Goal: Information Seeking & Learning: Learn about a topic

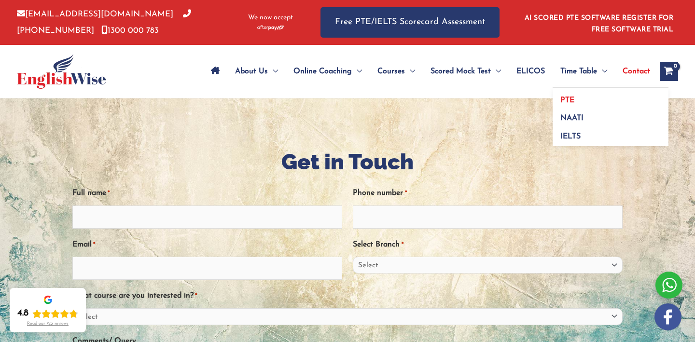
click at [570, 92] on link "PTE" at bounding box center [610, 97] width 116 height 18
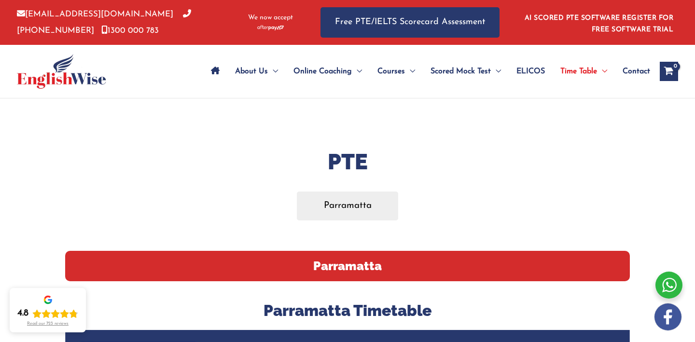
click at [215, 68] on icon "Site Navigation: Main Menu" at bounding box center [215, 71] width 9 height 8
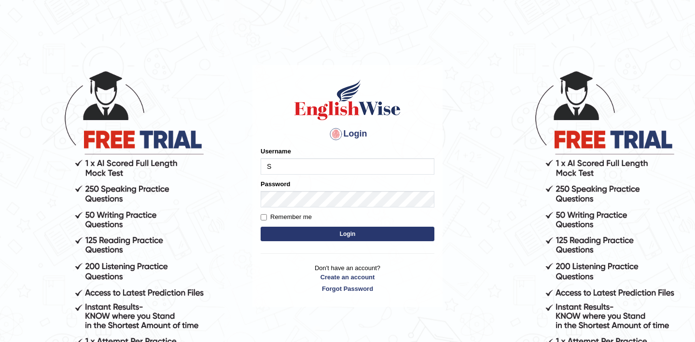
type input "shubham04"
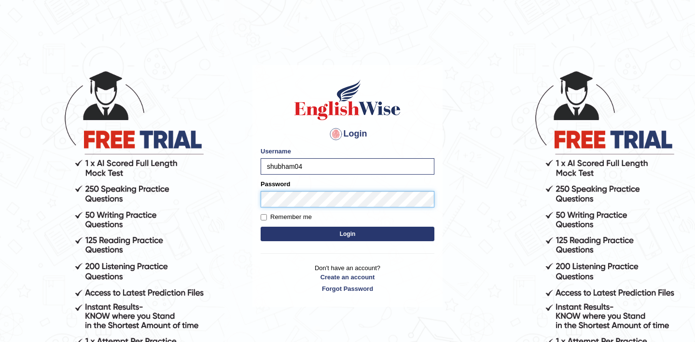
click at [261, 227] on button "Login" at bounding box center [348, 234] width 174 height 14
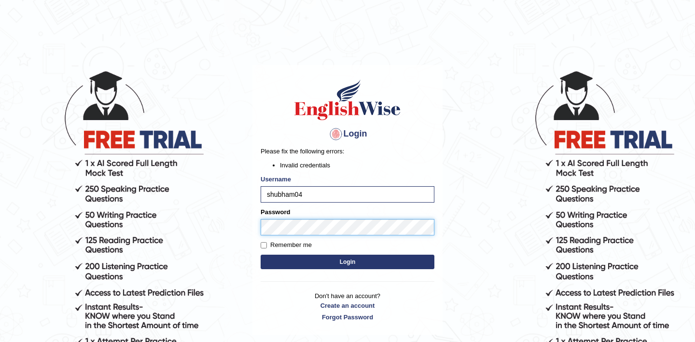
click at [227, 227] on body "Login Please fix the following errors: Invalid credentials Username shubham04 P…" at bounding box center [347, 206] width 695 height 342
click at [261, 255] on button "Login" at bounding box center [348, 262] width 174 height 14
click at [316, 266] on button "Login" at bounding box center [348, 262] width 174 height 14
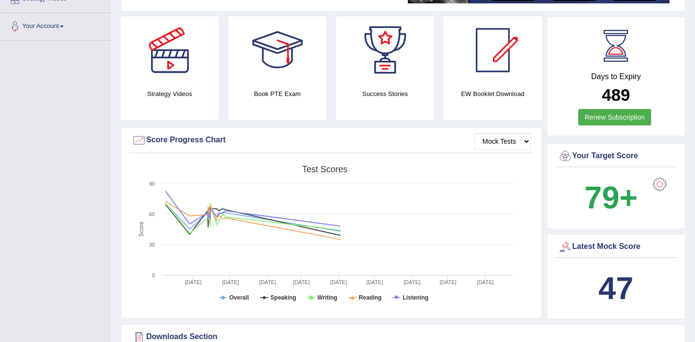
scroll to position [230, 0]
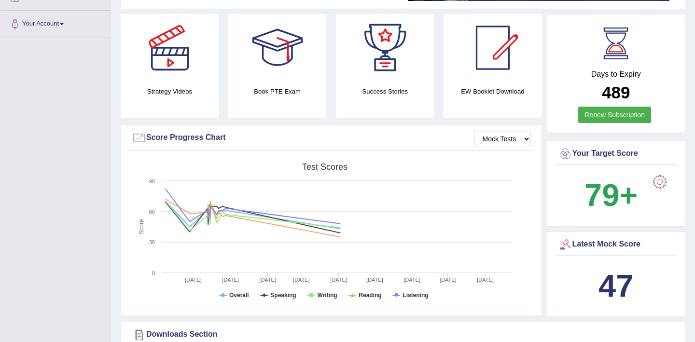
click at [316, 266] on rect at bounding box center [325, 233] width 386 height 150
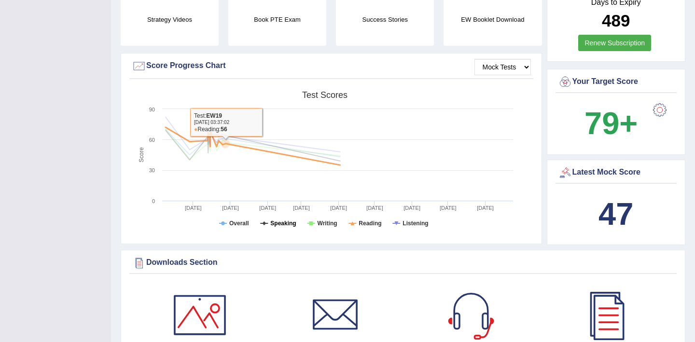
scroll to position [0, 0]
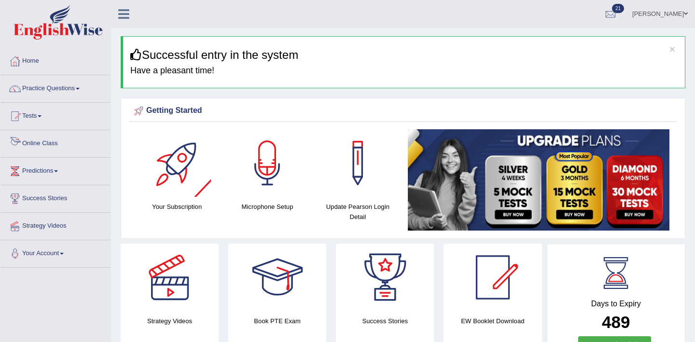
click at [45, 148] on link "Online Class" at bounding box center [55, 142] width 110 height 24
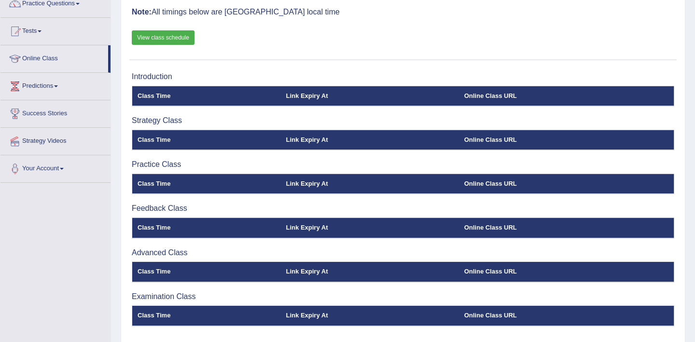
scroll to position [37, 0]
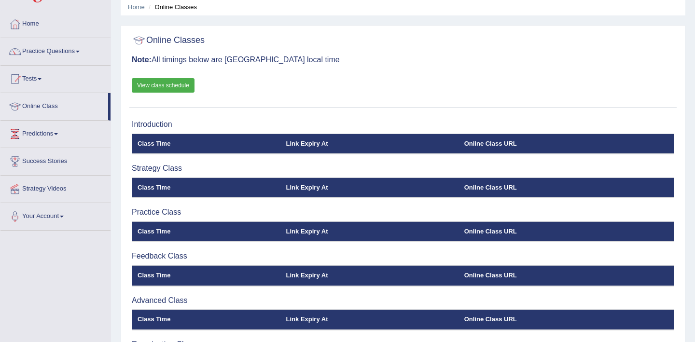
click at [159, 88] on link "View class schedule" at bounding box center [163, 85] width 63 height 14
click at [58, 64] on li "Practice Questions Speaking Practice Read Aloud Repeat Sentence Describe Image …" at bounding box center [55, 52] width 110 height 28
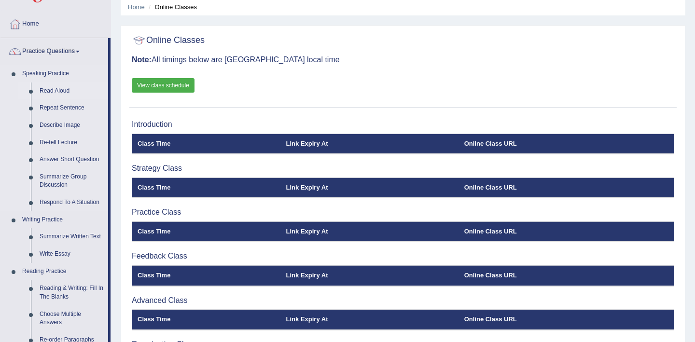
click at [59, 89] on link "Read Aloud" at bounding box center [71, 91] width 73 height 17
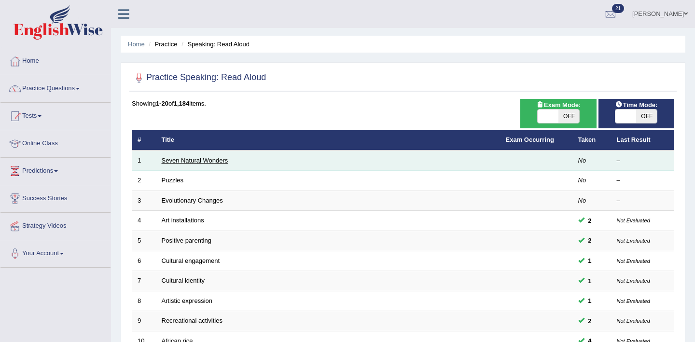
click at [184, 159] on link "Seven Natural Wonders" at bounding box center [195, 160] width 67 height 7
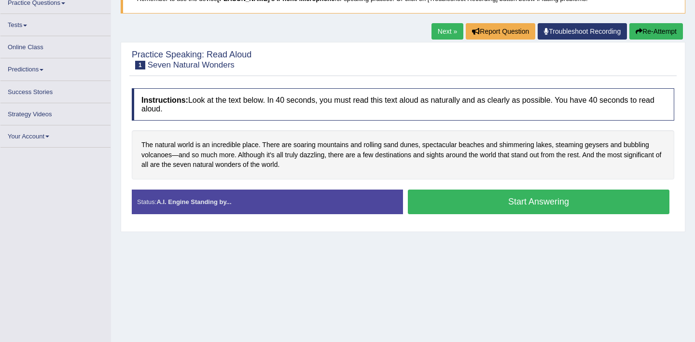
scroll to position [85, 0]
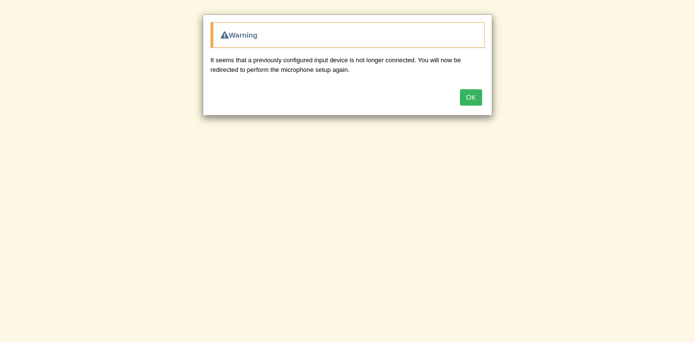
click at [469, 95] on button "OK" at bounding box center [471, 97] width 22 height 16
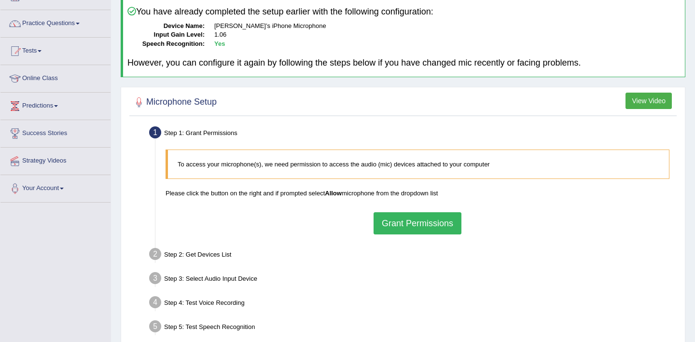
scroll to position [88, 0]
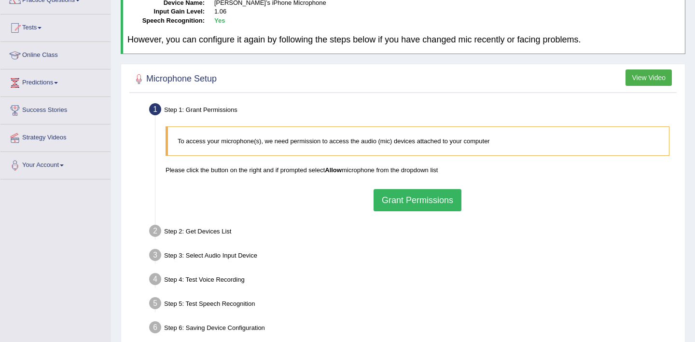
click at [408, 196] on button "Grant Permissions" at bounding box center [417, 200] width 88 height 22
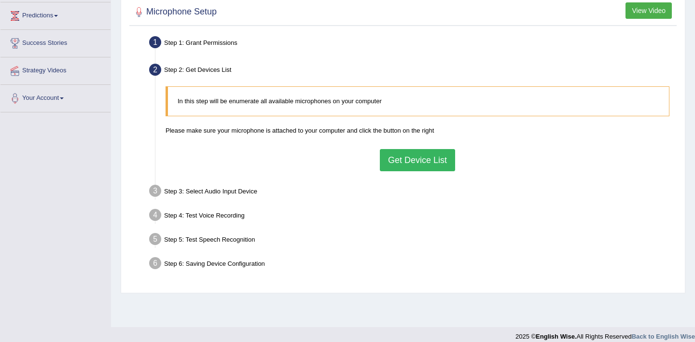
scroll to position [158, 0]
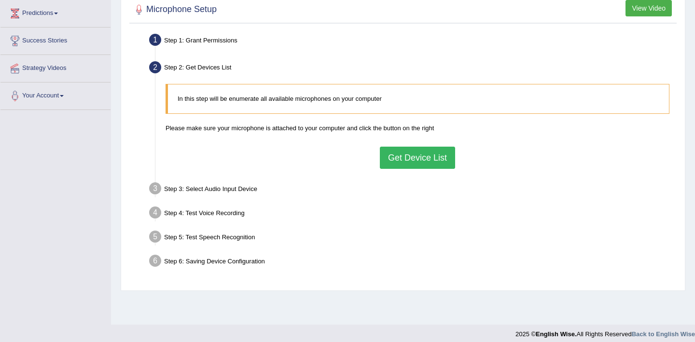
click at [414, 159] on button "Get Device List" at bounding box center [417, 158] width 75 height 22
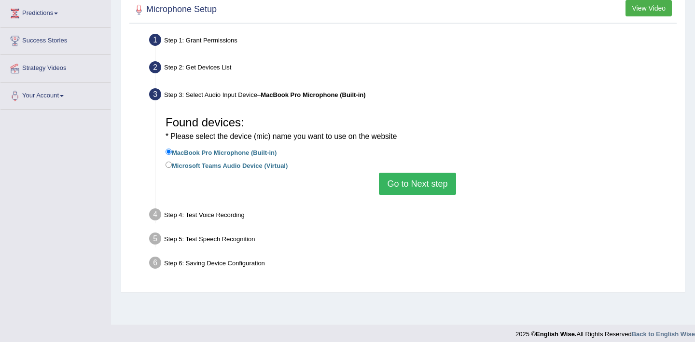
click at [401, 181] on button "Go to Next step" at bounding box center [417, 184] width 77 height 22
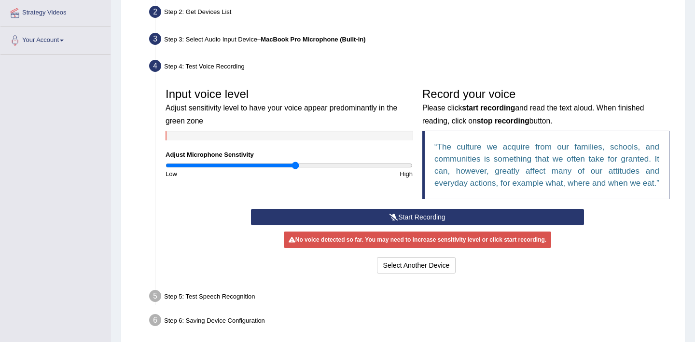
scroll to position [218, 0]
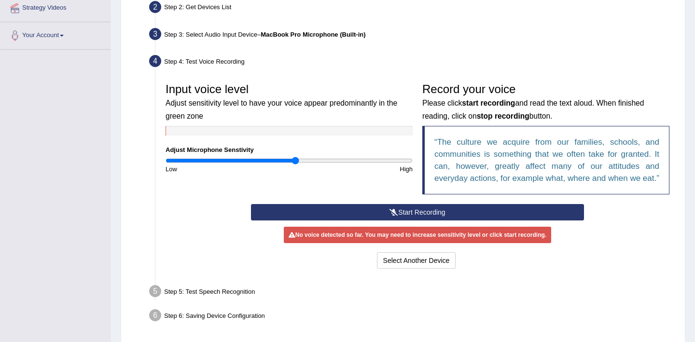
click at [425, 221] on button "Start Recording" at bounding box center [417, 212] width 332 height 16
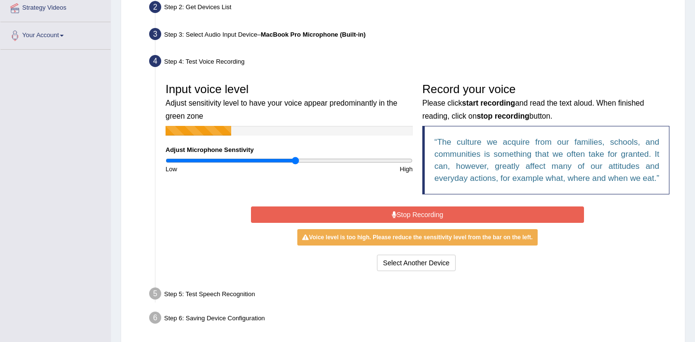
click at [424, 223] on button "Stop Recording" at bounding box center [417, 215] width 332 height 16
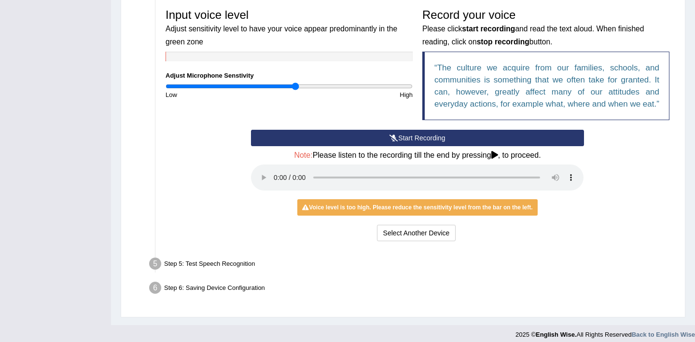
scroll to position [309, 0]
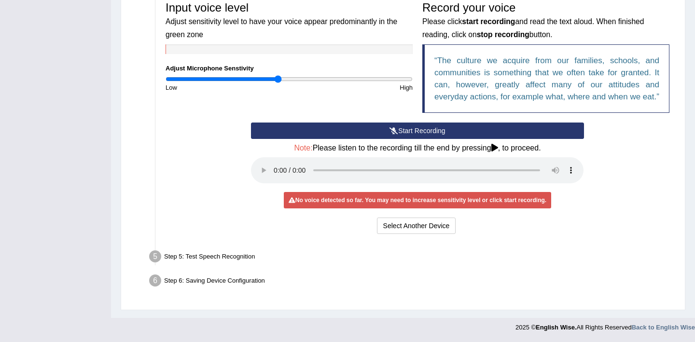
type input "0.92"
click at [278, 75] on input "range" at bounding box center [289, 79] width 247 height 8
click at [377, 133] on button "Start Recording" at bounding box center [417, 131] width 332 height 16
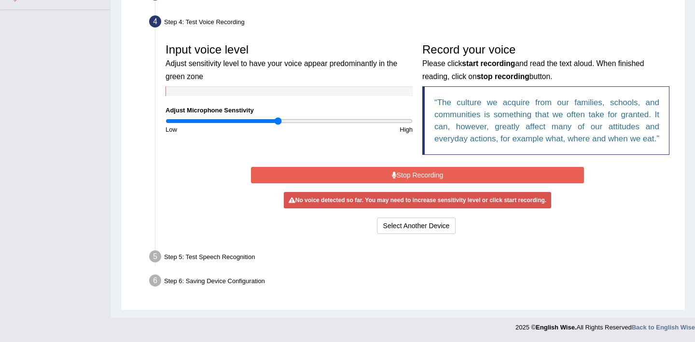
scroll to position [267, 0]
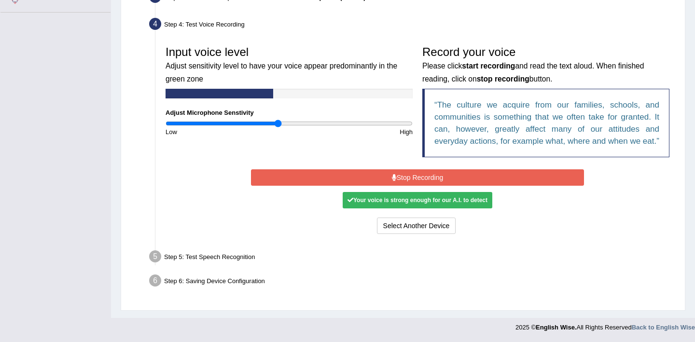
click at [441, 177] on button "Stop Recording" at bounding box center [417, 177] width 332 height 16
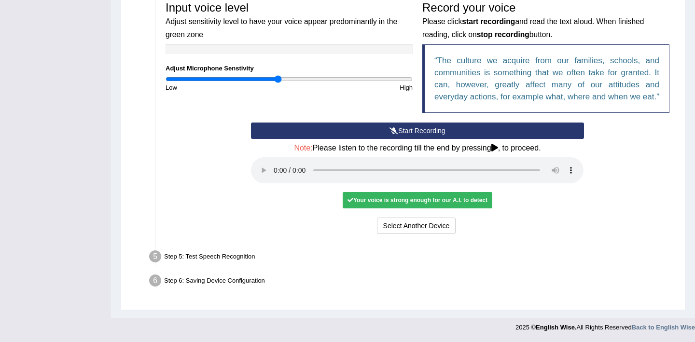
scroll to position [311, 0]
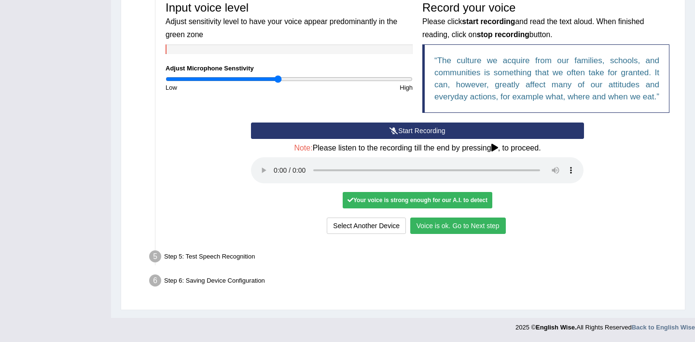
click at [446, 223] on button "Voice is ok. Go to Next step" at bounding box center [458, 226] width 96 height 16
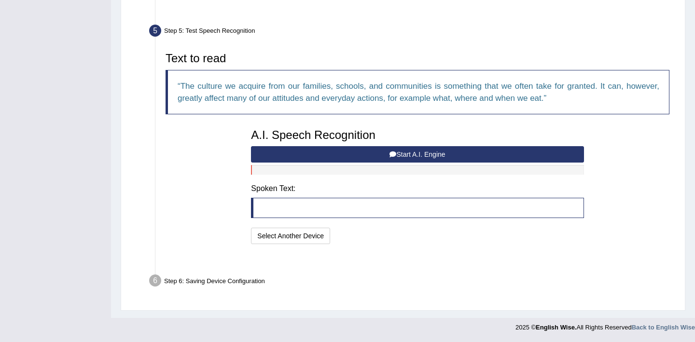
scroll to position [261, 0]
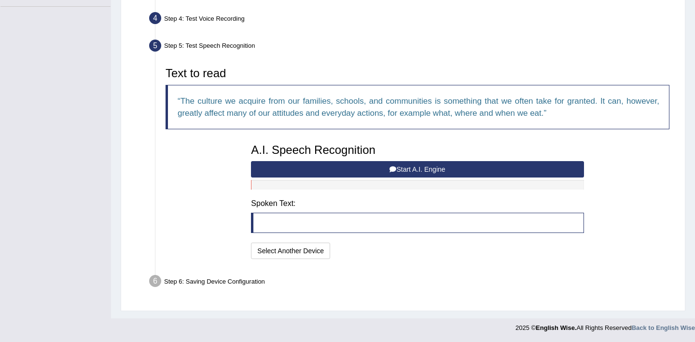
click at [348, 170] on button "Start A.I. Engine" at bounding box center [417, 169] width 332 height 16
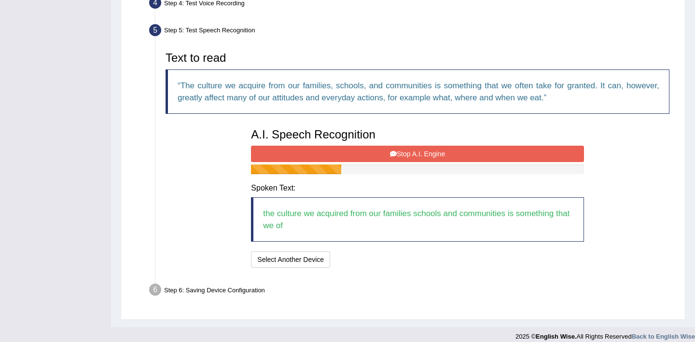
scroll to position [285, 0]
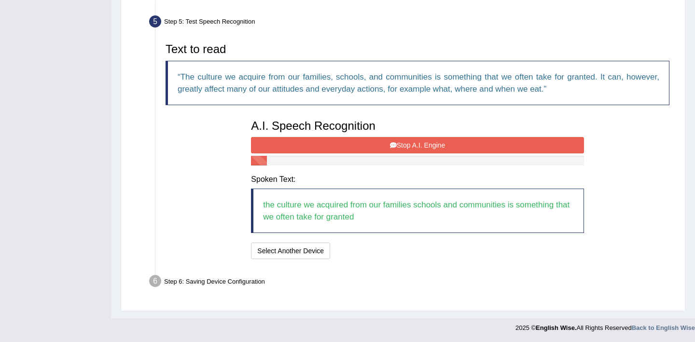
click at [430, 139] on button "Stop A.I. Engine" at bounding box center [417, 145] width 332 height 16
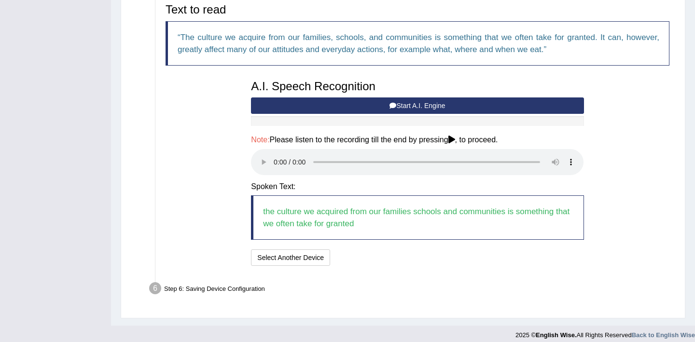
scroll to position [332, 0]
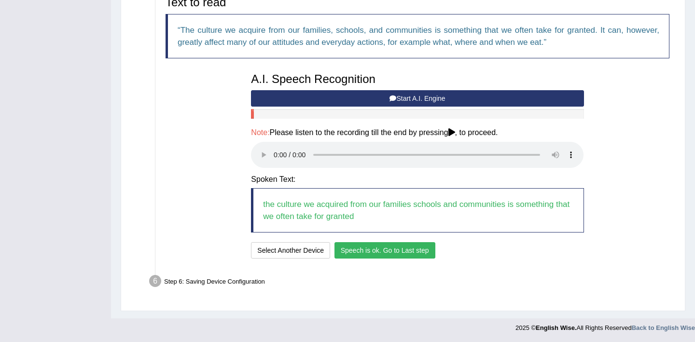
click at [370, 252] on button "Speech is ok. Go to Last step" at bounding box center [384, 250] width 101 height 16
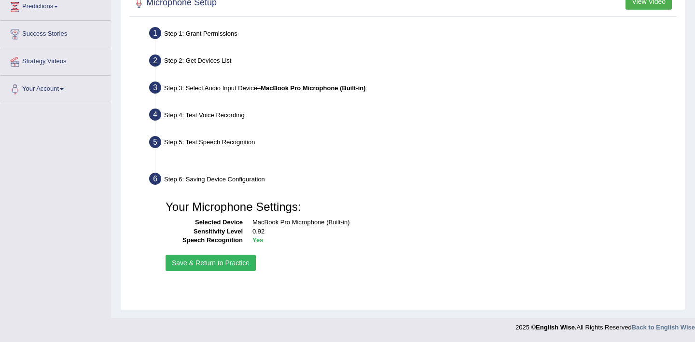
scroll to position [165, 0]
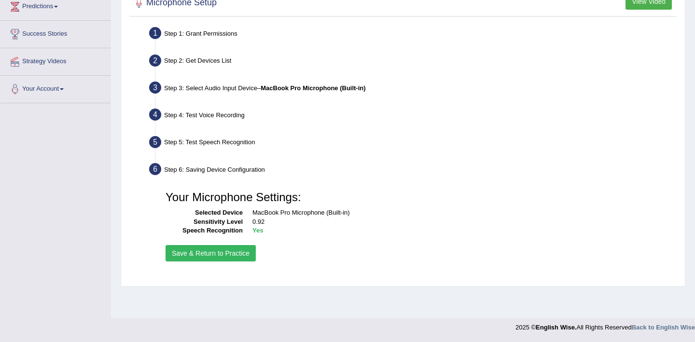
click at [235, 249] on button "Save & Return to Practice" at bounding box center [211, 253] width 90 height 16
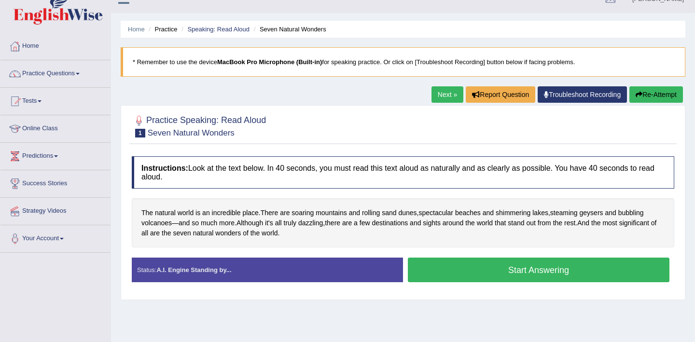
click at [483, 273] on button "Start Answering" at bounding box center [539, 270] width 262 height 25
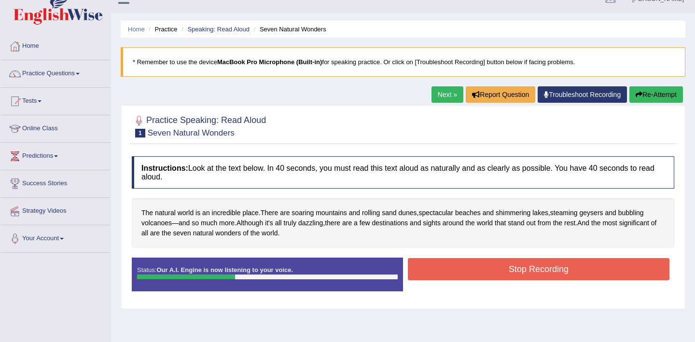
click at [483, 273] on button "Stop Recording" at bounding box center [539, 269] width 262 height 22
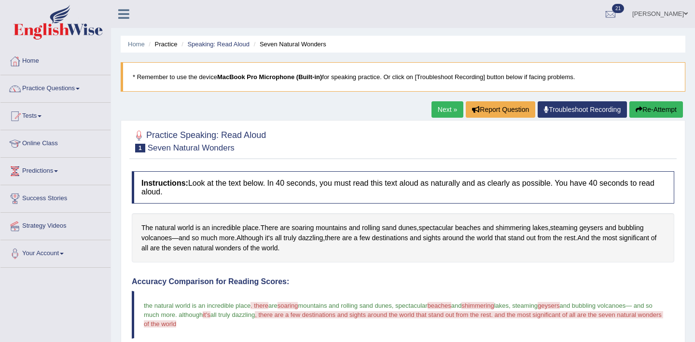
click at [655, 107] on button "Re-Attempt" at bounding box center [656, 109] width 54 height 16
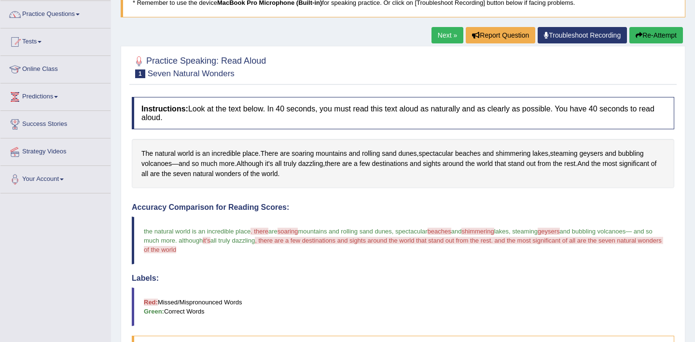
scroll to position [79, 0]
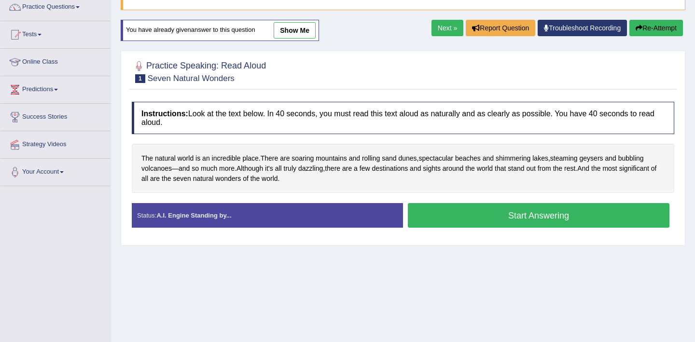
scroll to position [91, 0]
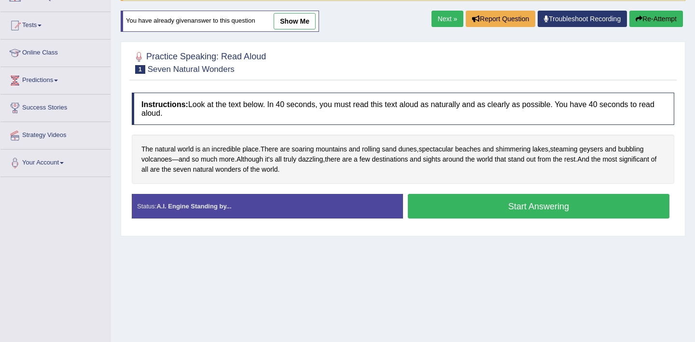
click at [476, 210] on button "Start Answering" at bounding box center [539, 206] width 262 height 25
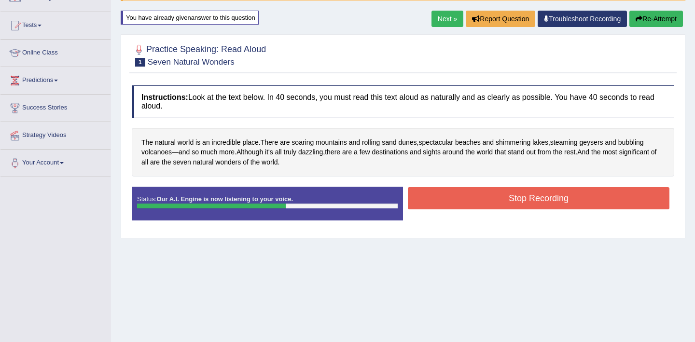
click at [484, 203] on button "Stop Recording" at bounding box center [539, 198] width 262 height 22
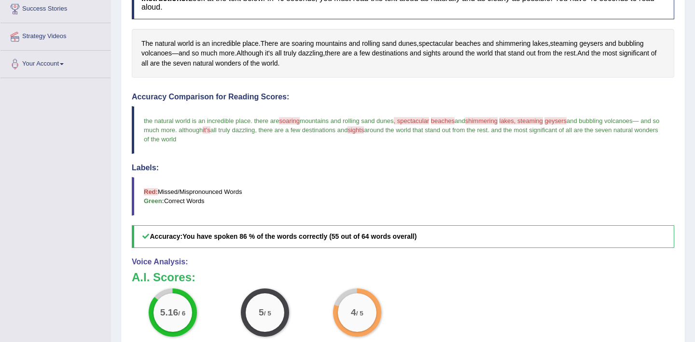
scroll to position [185, 0]
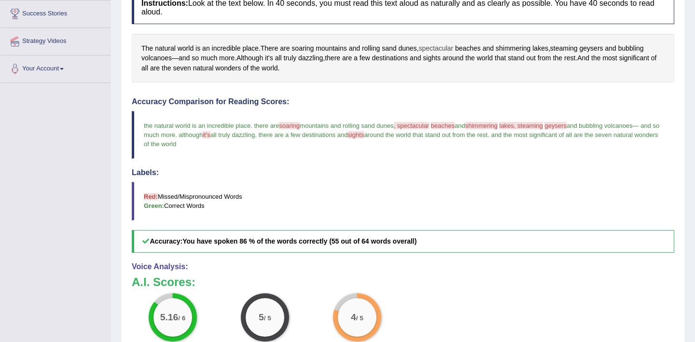
click at [453, 49] on span "spectacular" at bounding box center [435, 48] width 35 height 10
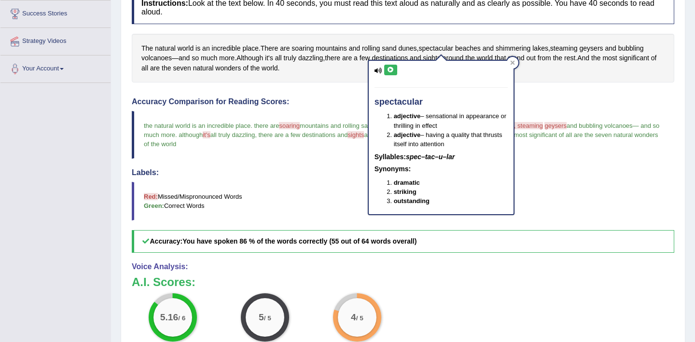
click at [392, 66] on button at bounding box center [390, 70] width 13 height 11
click at [390, 69] on icon at bounding box center [390, 70] width 7 height 6
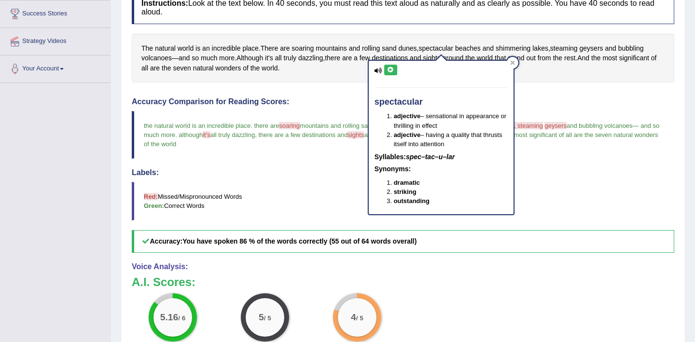
click at [391, 70] on icon at bounding box center [390, 70] width 7 height 6
click at [387, 72] on button at bounding box center [390, 70] width 13 height 11
click at [512, 63] on icon at bounding box center [512, 62] width 5 height 5
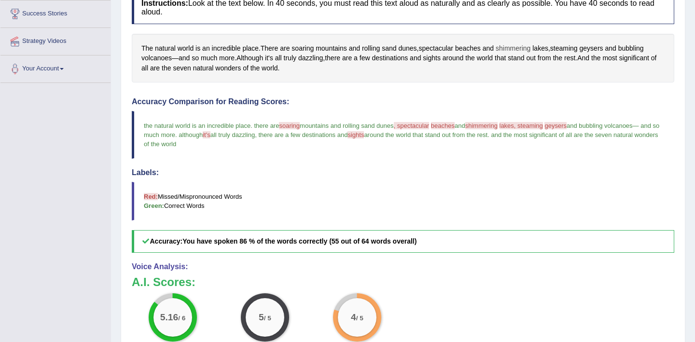
click at [521, 49] on span "shimmering" at bounding box center [513, 48] width 35 height 10
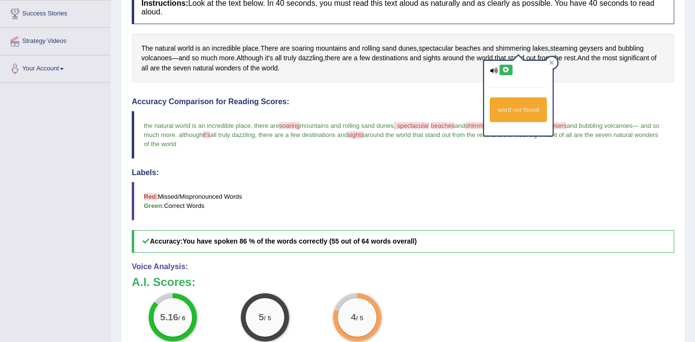
click at [507, 71] on icon at bounding box center [505, 70] width 7 height 6
click at [553, 62] on div "word not found" at bounding box center [518, 95] width 70 height 83
click at [465, 49] on span "beaches" at bounding box center [468, 48] width 26 height 10
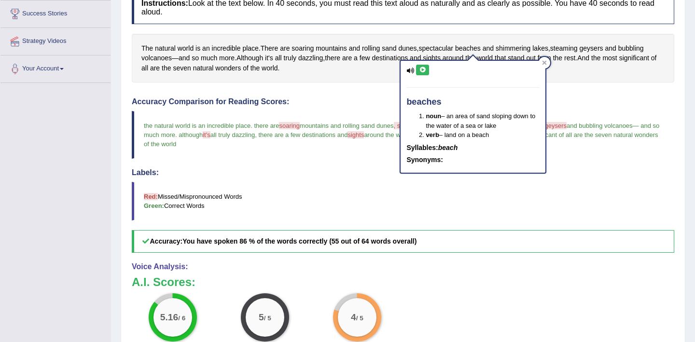
click at [422, 71] on icon at bounding box center [422, 70] width 7 height 6
click at [544, 63] on icon at bounding box center [544, 62] width 4 height 4
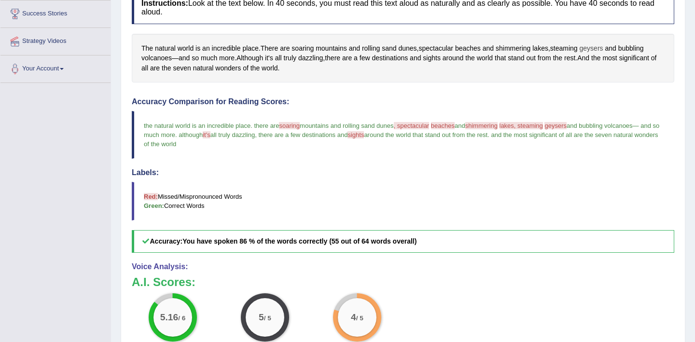
click at [594, 48] on span "geysers" at bounding box center [592, 48] width 24 height 10
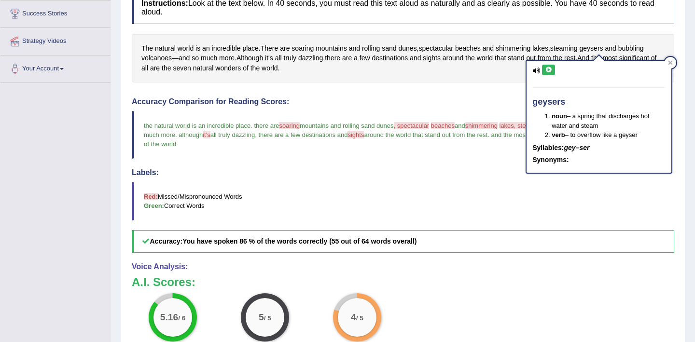
click at [549, 69] on icon at bounding box center [548, 70] width 7 height 6
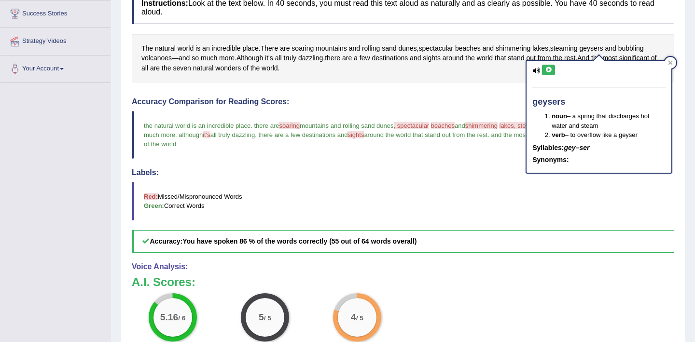
click at [549, 69] on icon at bounding box center [548, 70] width 7 height 6
click at [549, 68] on icon at bounding box center [548, 70] width 7 height 6
click at [673, 61] on div at bounding box center [670, 63] width 12 height 12
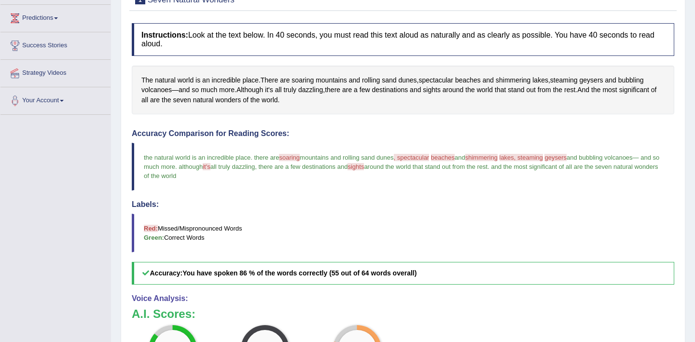
scroll to position [131, 0]
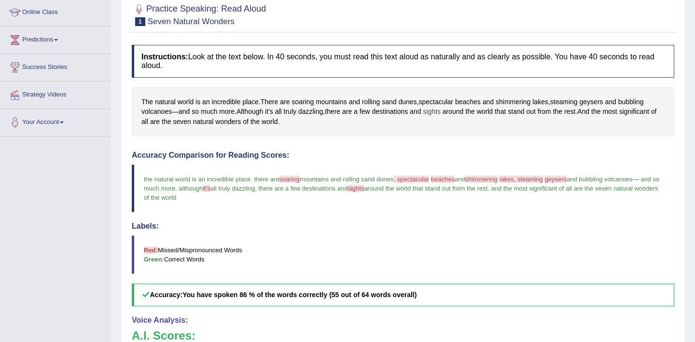
click at [441, 109] on span "sights" at bounding box center [432, 112] width 18 height 10
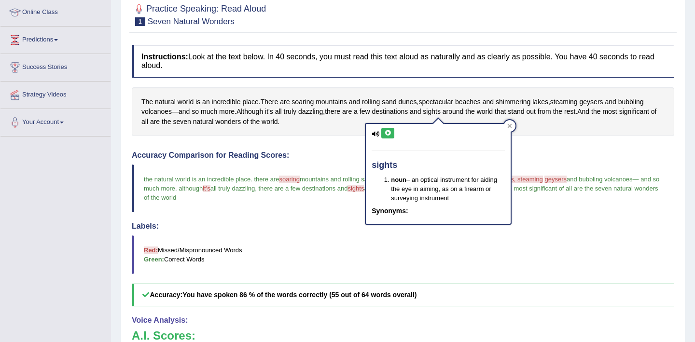
click at [387, 130] on button at bounding box center [387, 133] width 13 height 11
click at [509, 124] on icon at bounding box center [509, 126] width 5 height 5
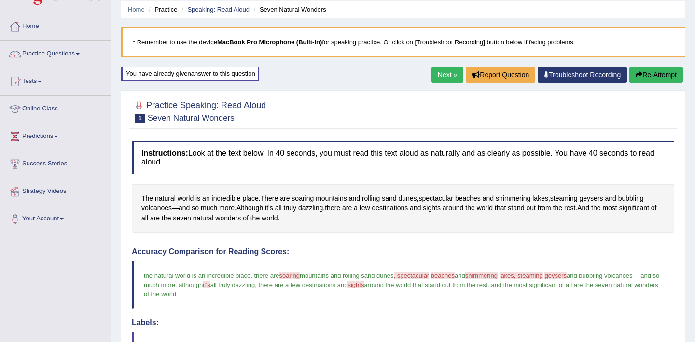
scroll to position [26, 0]
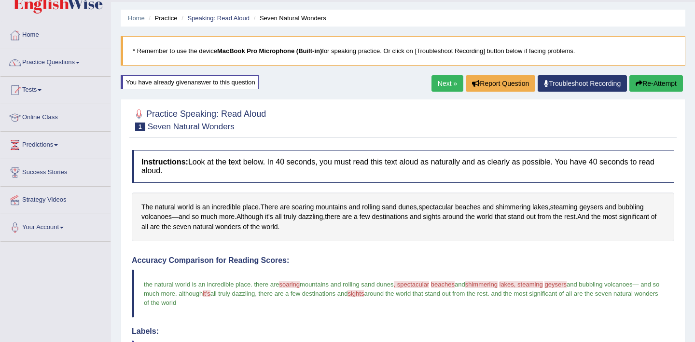
click at [431, 83] on link "Next »" at bounding box center [447, 83] width 32 height 16
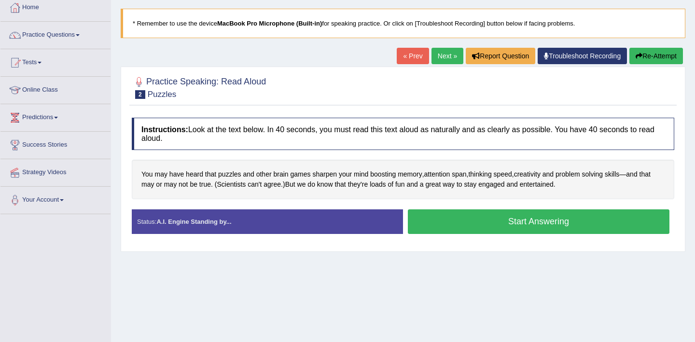
scroll to position [57, 0]
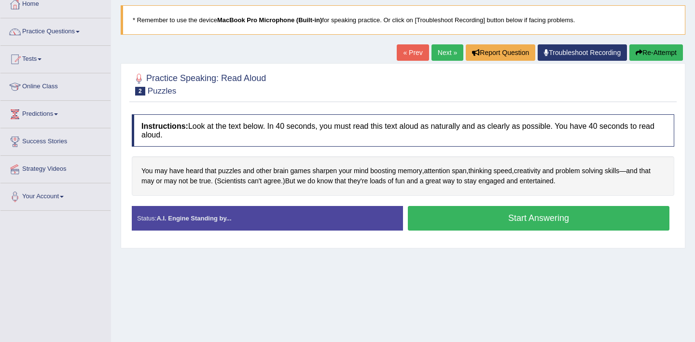
click at [501, 216] on button "Start Answering" at bounding box center [539, 218] width 262 height 25
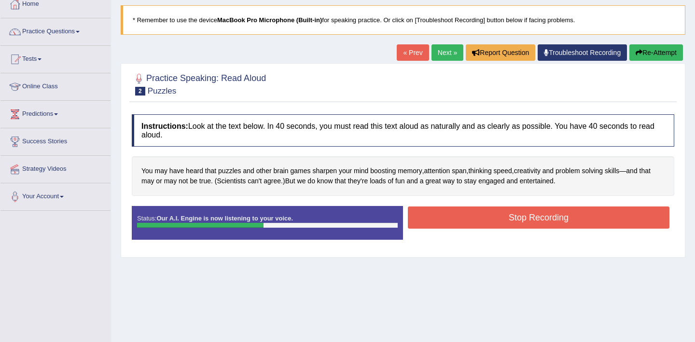
click at [501, 216] on button "Stop Recording" at bounding box center [539, 218] width 262 height 22
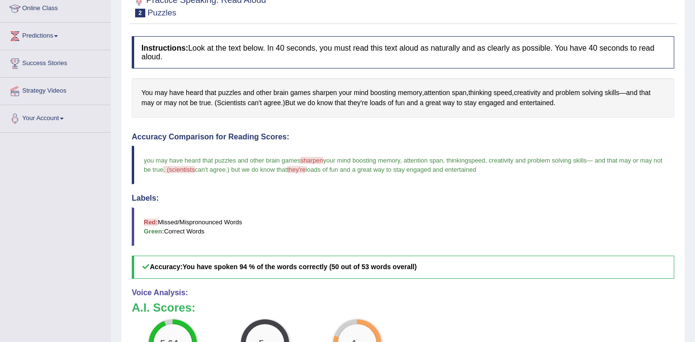
scroll to position [129, 0]
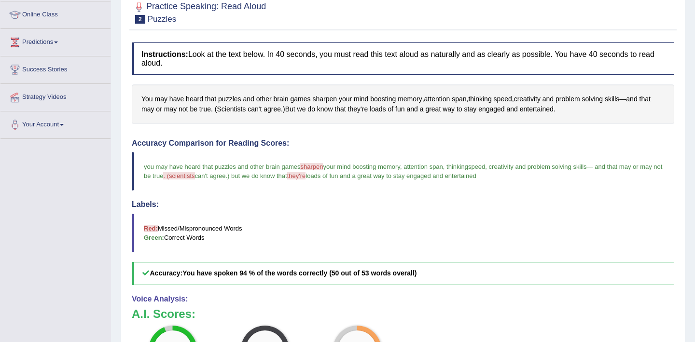
click at [194, 178] on span ". (scientists" at bounding box center [178, 175] width 31 height 7
click at [238, 111] on span "Scientists" at bounding box center [231, 109] width 29 height 10
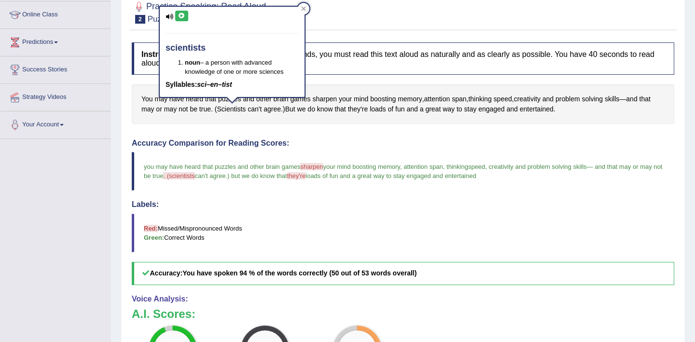
click at [185, 18] on button at bounding box center [181, 16] width 13 height 11
click at [304, 11] on div at bounding box center [304, 9] width 12 height 12
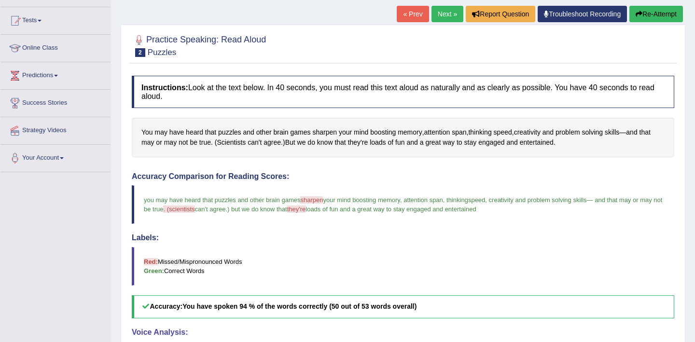
scroll to position [46, 0]
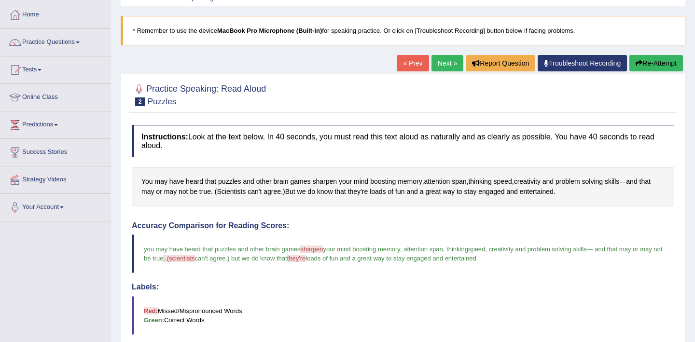
click at [433, 60] on link "Next »" at bounding box center [447, 63] width 32 height 16
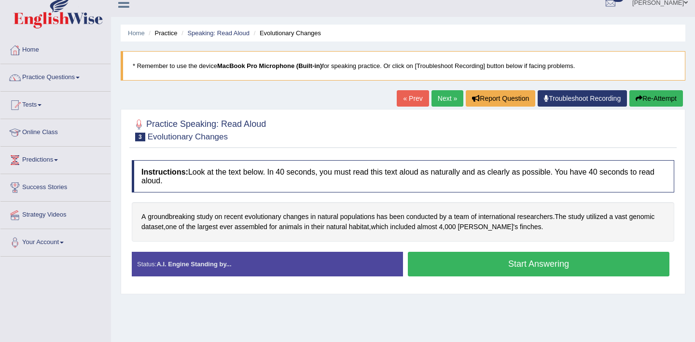
scroll to position [17, 0]
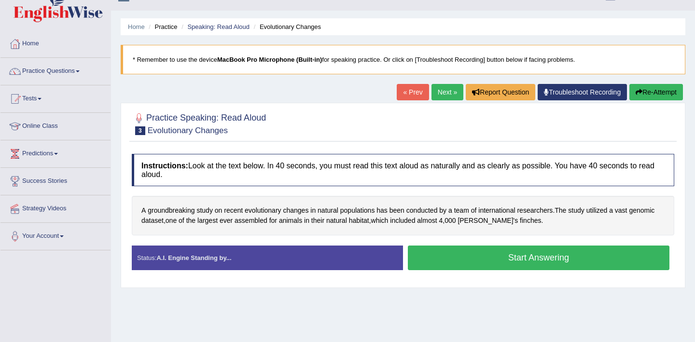
click at [511, 257] on button "Start Answering" at bounding box center [539, 258] width 262 height 25
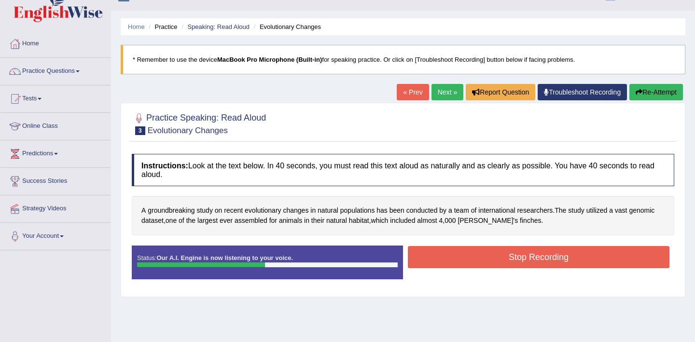
click at [518, 265] on button "Stop Recording" at bounding box center [539, 257] width 262 height 22
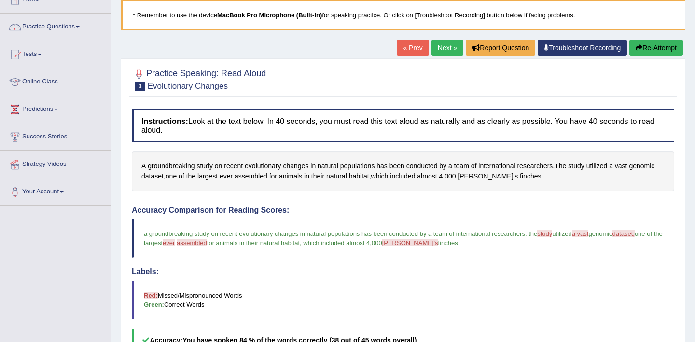
scroll to position [0, 0]
